Goal: Task Accomplishment & Management: Use online tool/utility

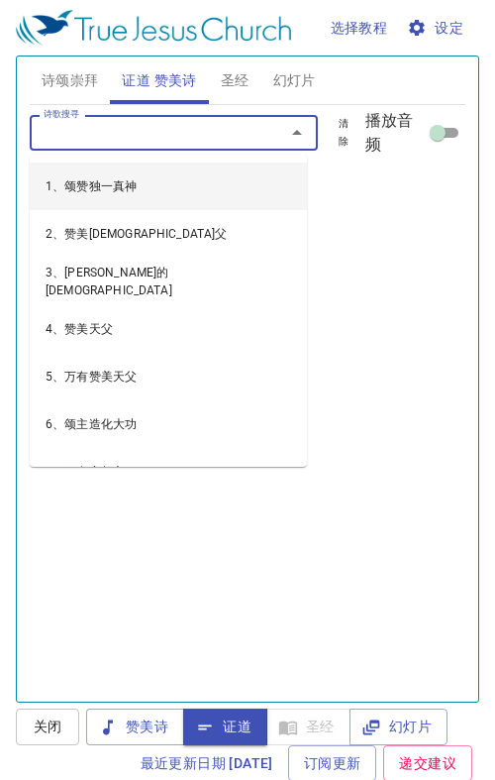
scroll to position [1, 0]
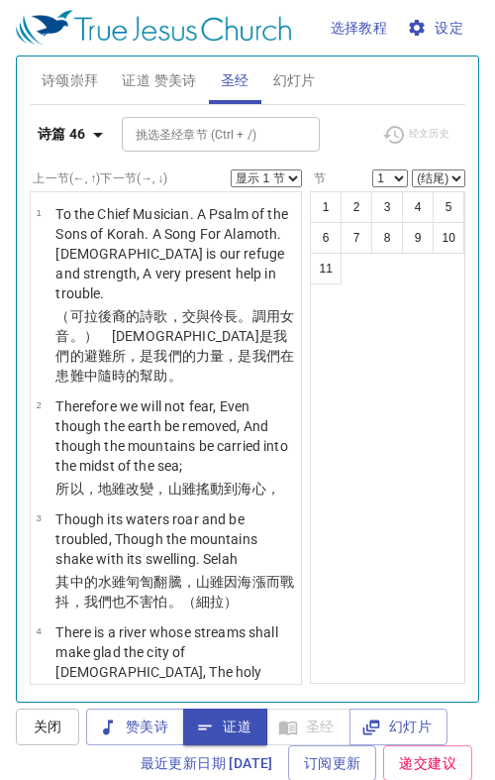
scroll to position [1, 0]
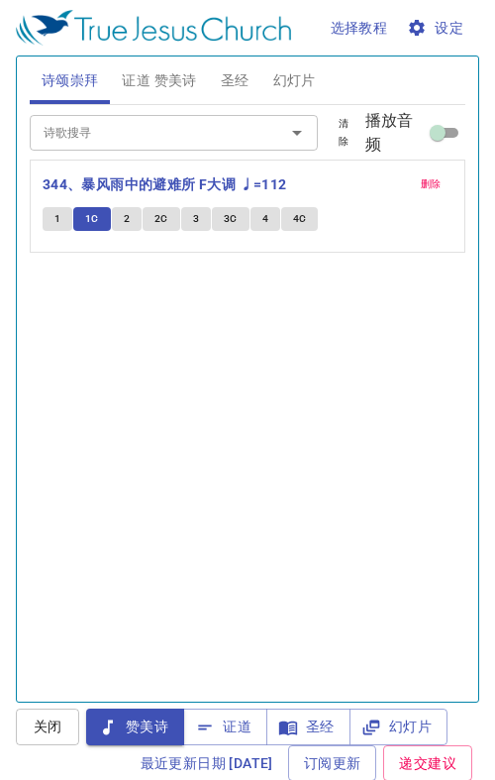
scroll to position [1, 0]
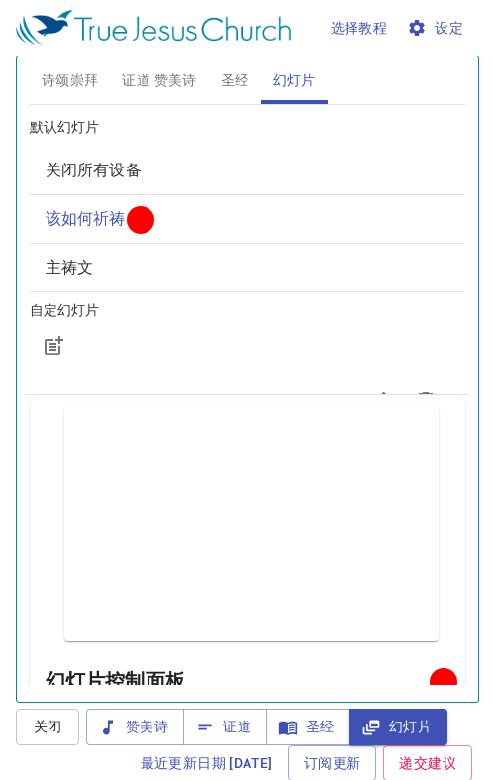
scroll to position [1, 0]
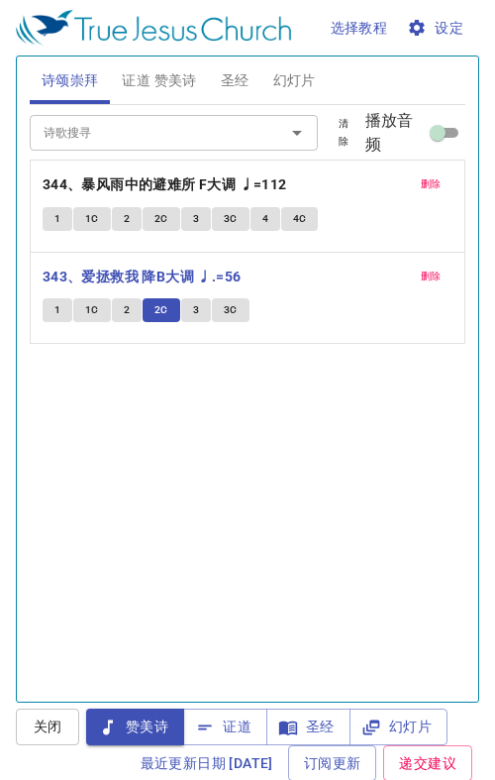
scroll to position [1, 0]
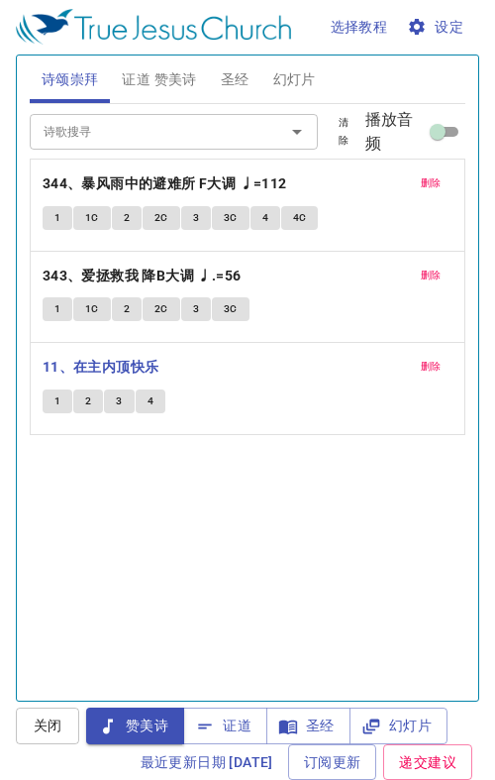
scroll to position [629, 0]
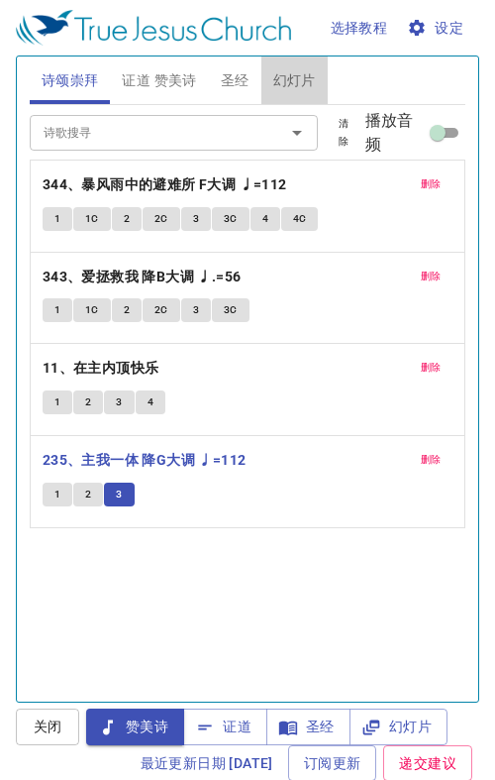
click at [297, 79] on span "幻灯片" at bounding box center [294, 80] width 43 height 25
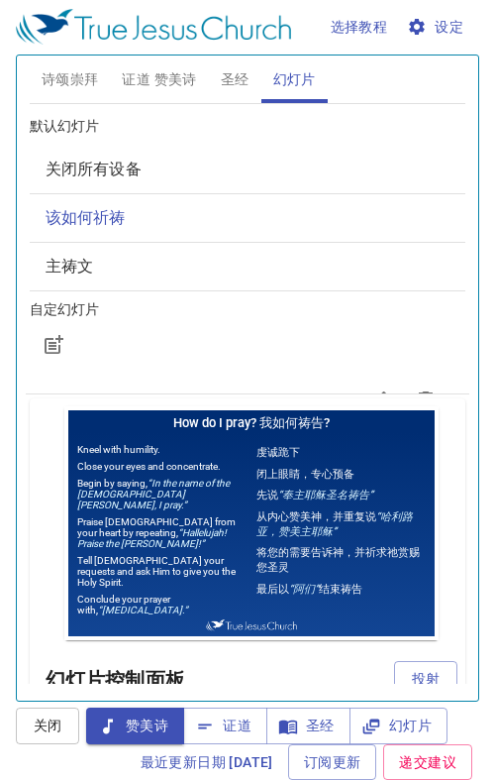
click at [133, 218] on span "该如何祈祷" at bounding box center [248, 218] width 404 height 24
click at [410, 674] on span "投射" at bounding box center [426, 679] width 32 height 25
click at [394, 670] on h6 "幻灯片控制面板" at bounding box center [220, 680] width 349 height 32
click at [159, 72] on span "证道 赞美诗" at bounding box center [159, 79] width 74 height 25
